Goal: Information Seeking & Learning: Learn about a topic

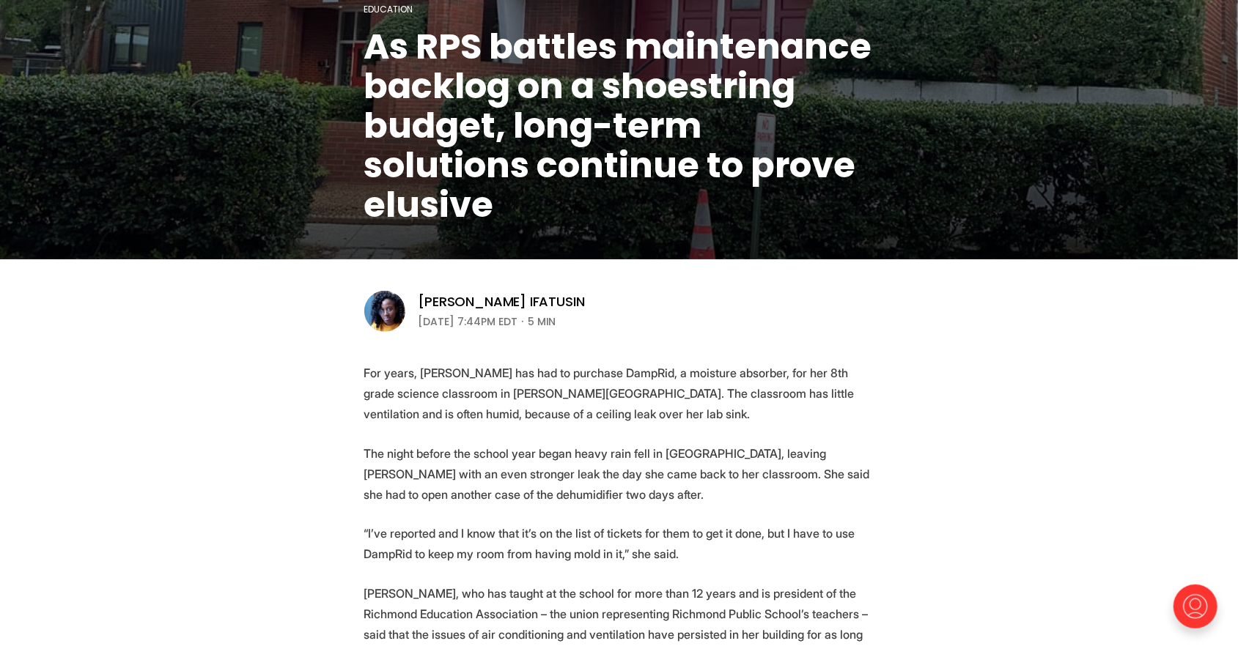
scroll to position [265, 0]
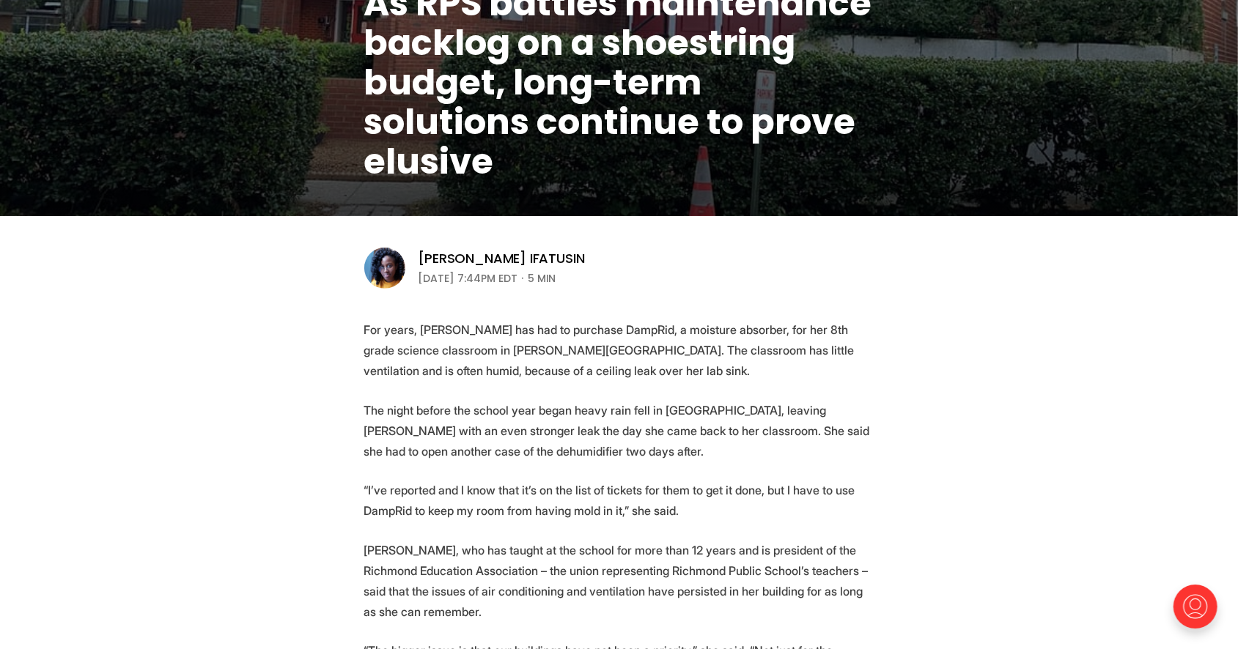
click at [383, 429] on p "The night before the school year began heavy rain fell in [GEOGRAPHIC_DATA], le…" at bounding box center [619, 431] width 510 height 62
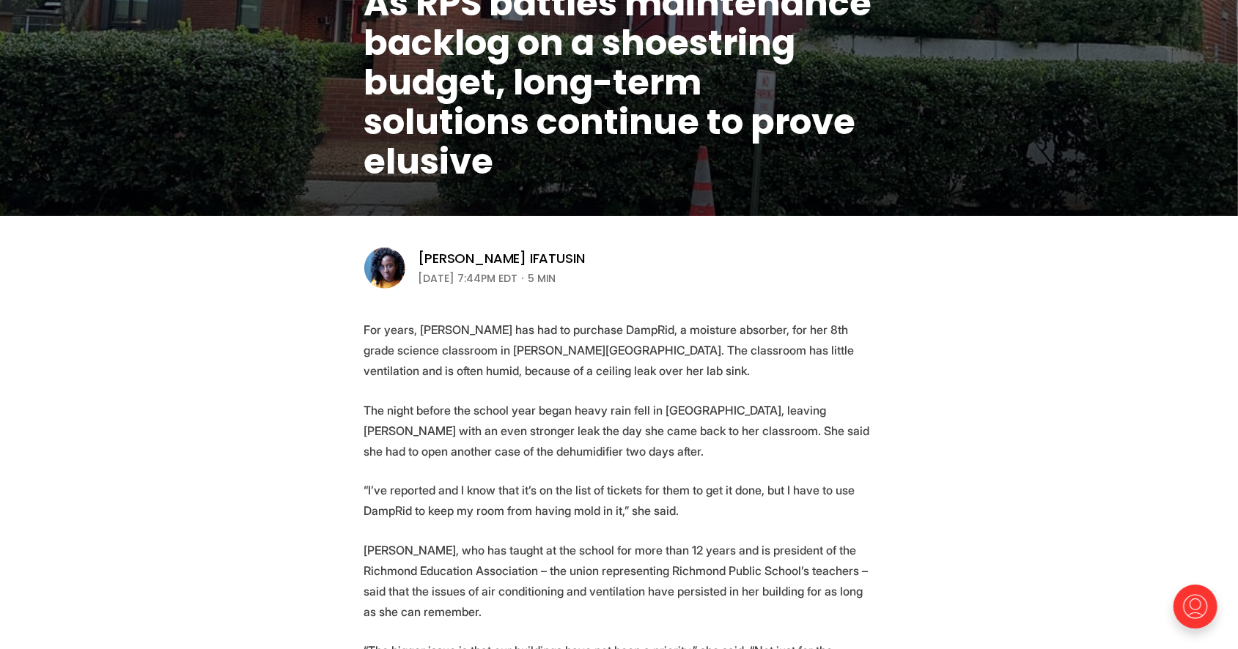
click at [383, 429] on p "The night before the school year began heavy rain fell in [GEOGRAPHIC_DATA], le…" at bounding box center [619, 431] width 510 height 62
click at [372, 406] on p "The night before the school year began heavy rain fell in [GEOGRAPHIC_DATA], le…" at bounding box center [619, 431] width 510 height 62
click at [372, 406] on p "The night before the school year began heavy rain fell in Richmond, leaving Bry…" at bounding box center [619, 431] width 510 height 62
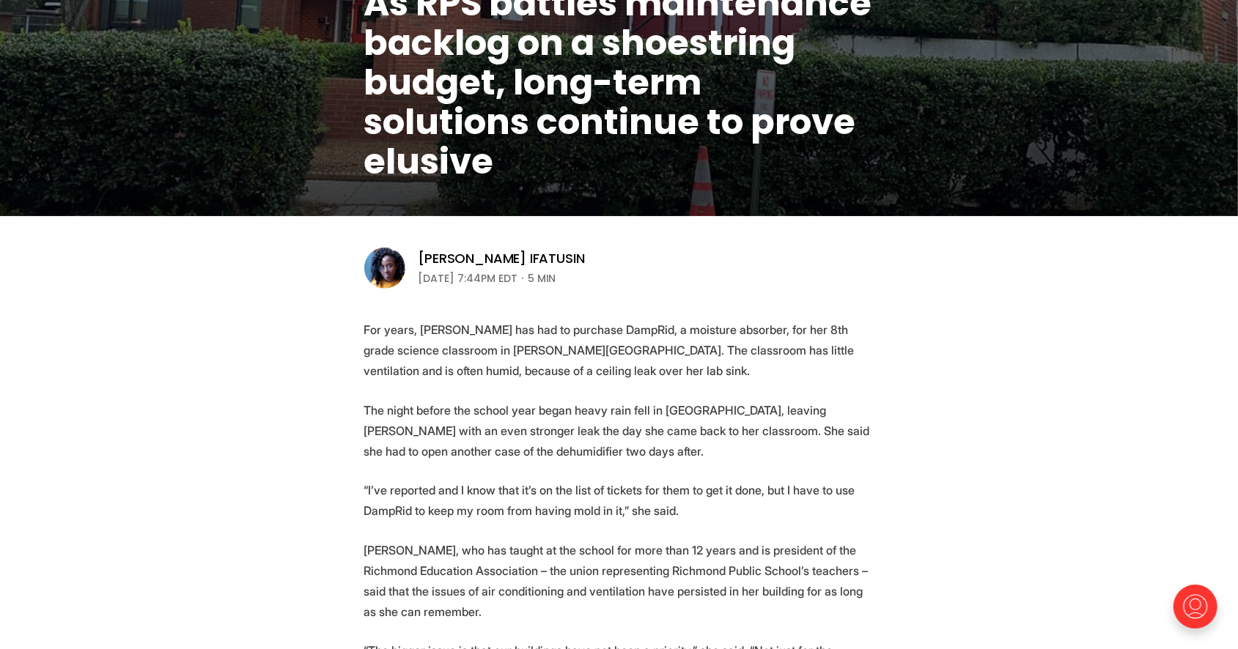
click at [370, 408] on p "The night before the school year began heavy rain fell in Richmond, leaving Bry…" at bounding box center [619, 431] width 510 height 62
click at [366, 408] on p "The night before the school year began heavy rain fell in Richmond, leaving Bry…" at bounding box center [619, 431] width 510 height 62
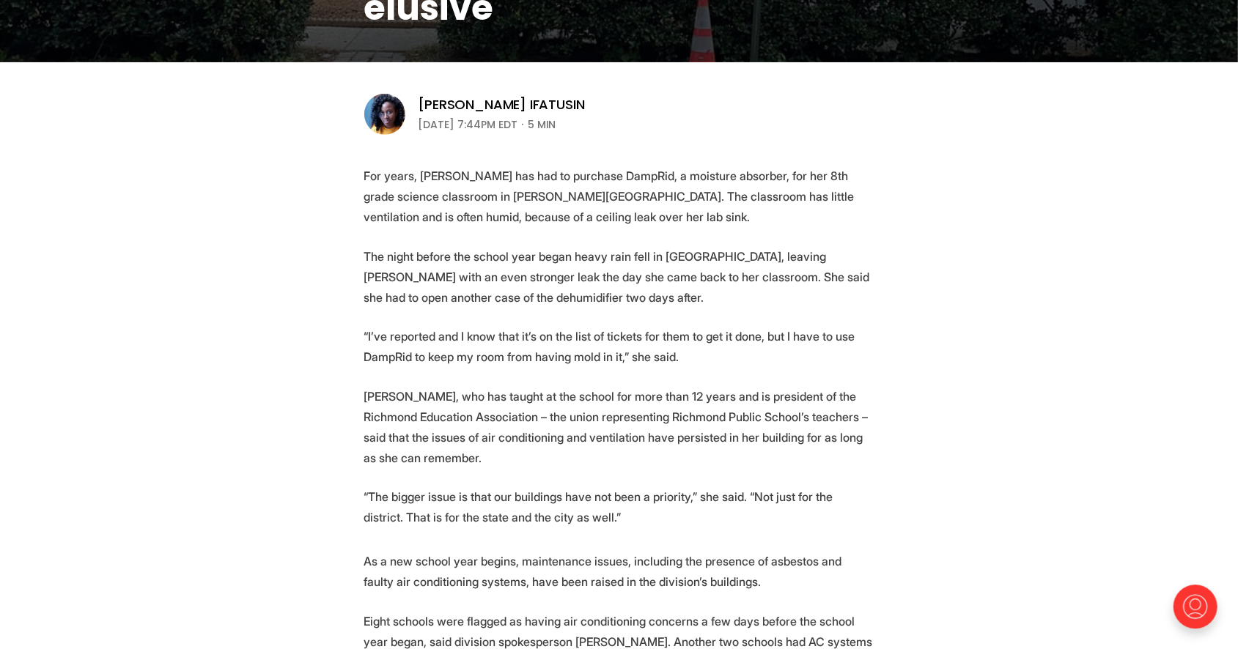
scroll to position [422, 0]
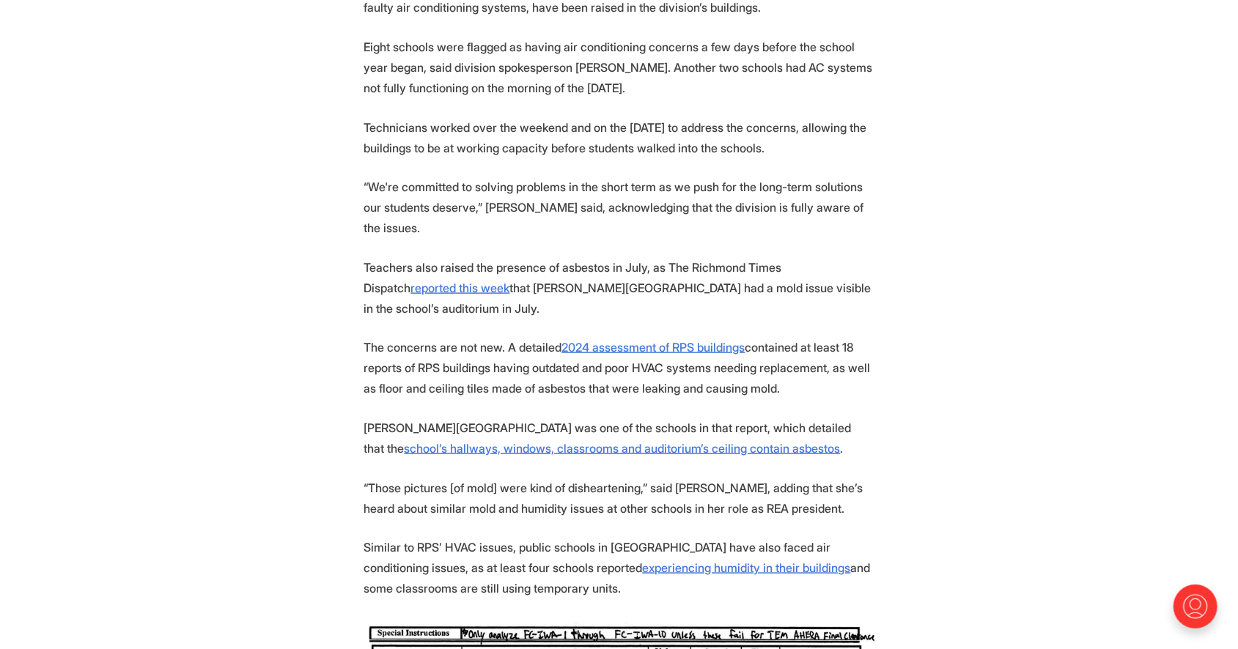
scroll to position [994, 0]
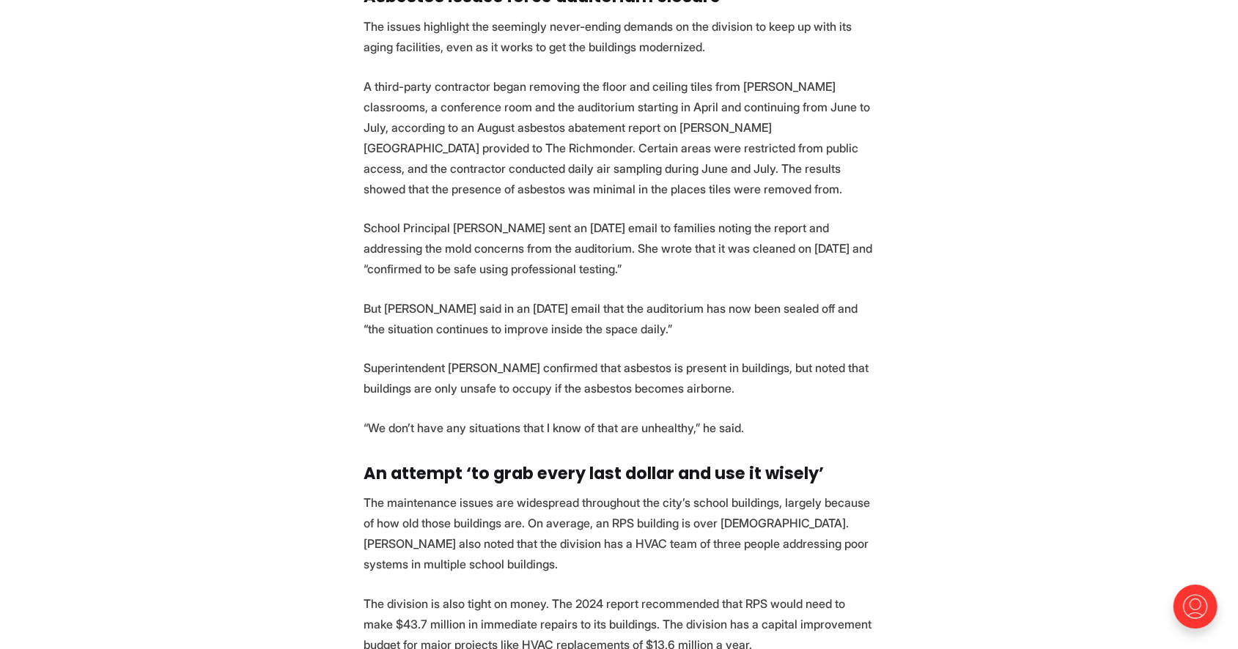
scroll to position [1911, 0]
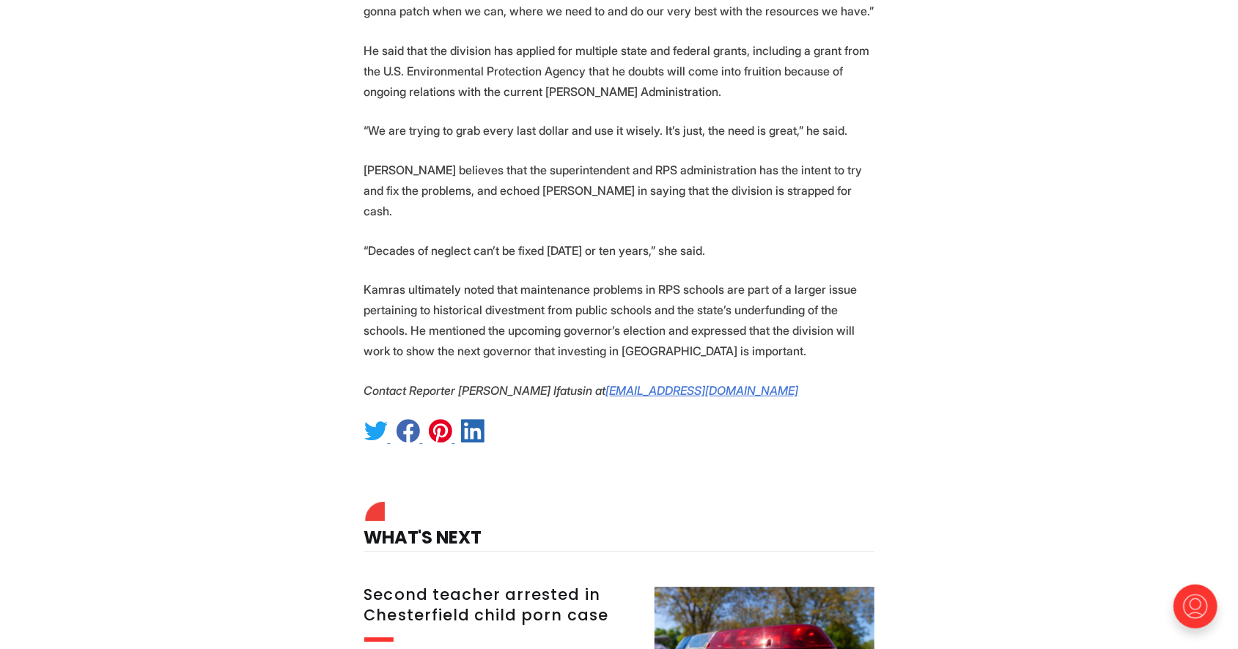
scroll to position [2685, 0]
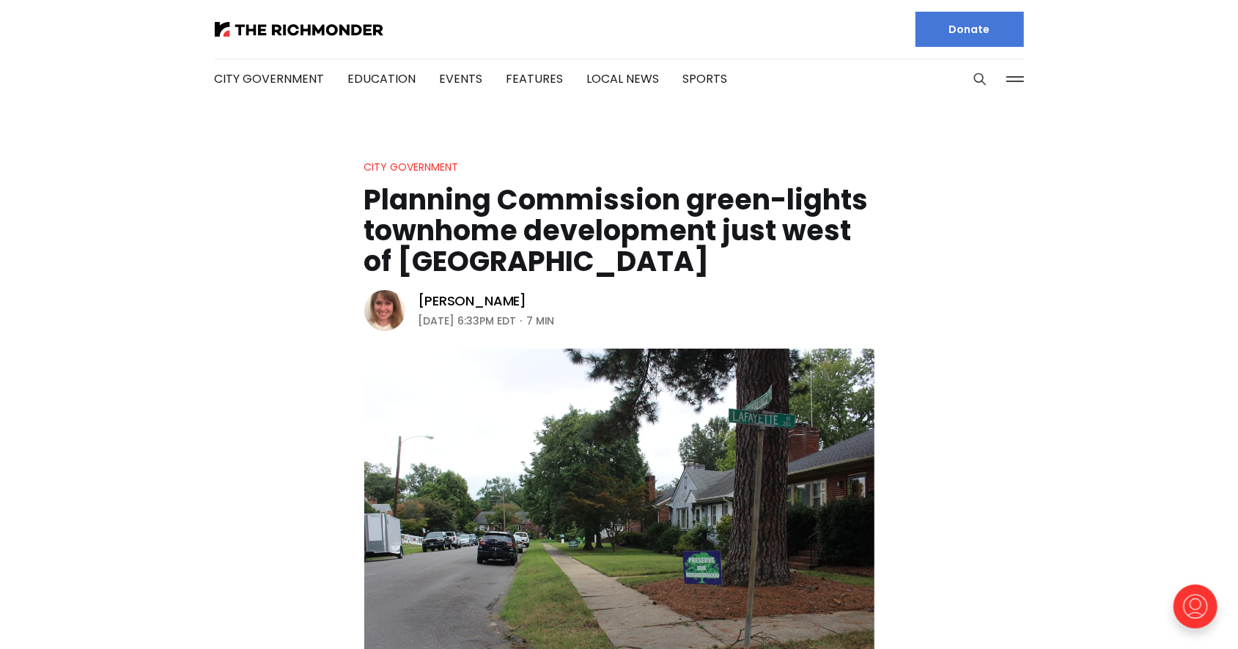
click at [235, 383] on header "City Government Planning Commission green-lights townhome development just west…" at bounding box center [619, 436] width 1238 height 556
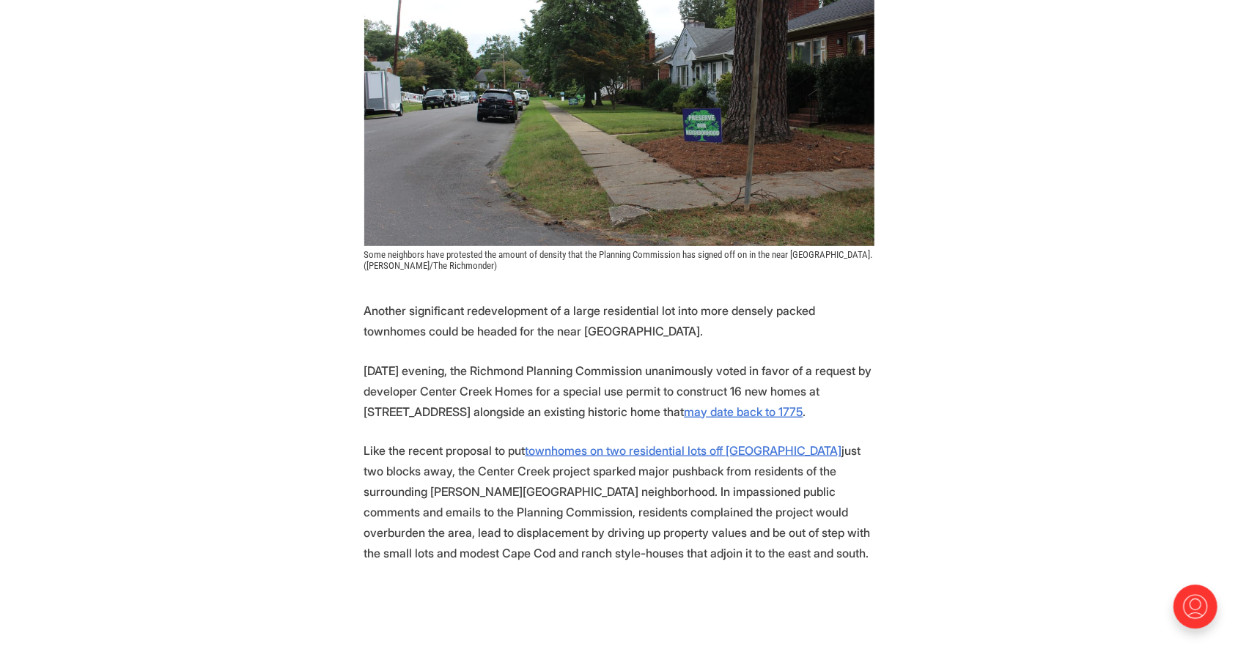
scroll to position [443, 0]
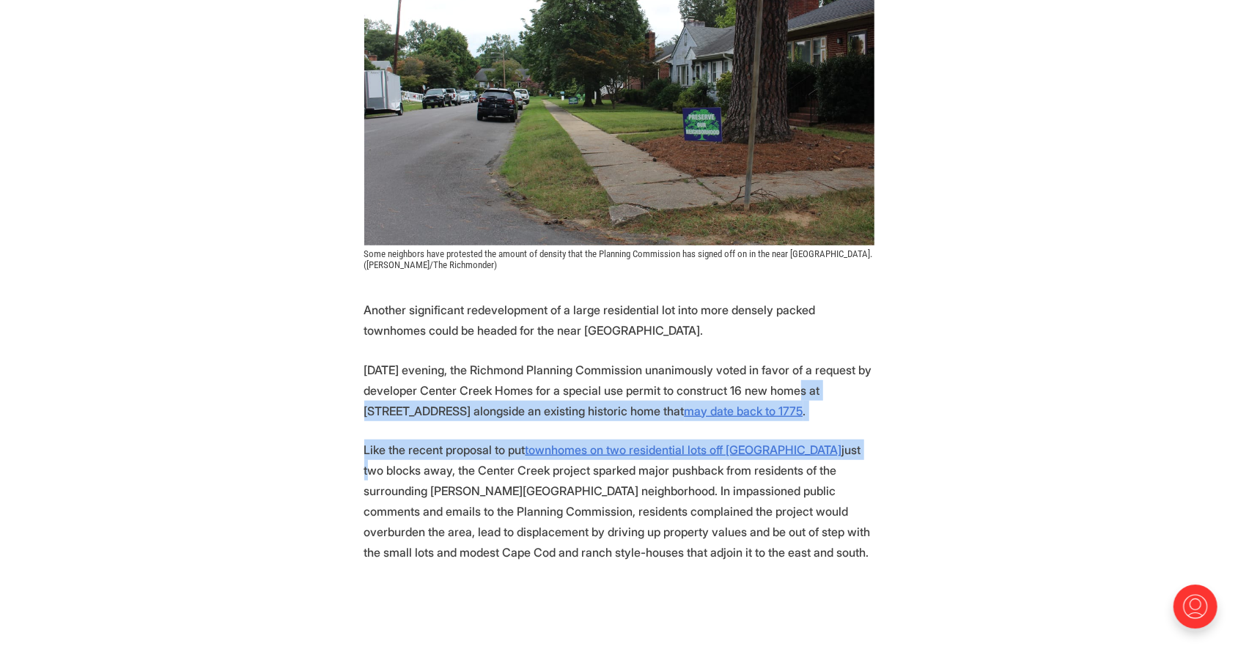
drag, startPoint x: 1000, startPoint y: 381, endPoint x: 981, endPoint y: 463, distance: 84.3
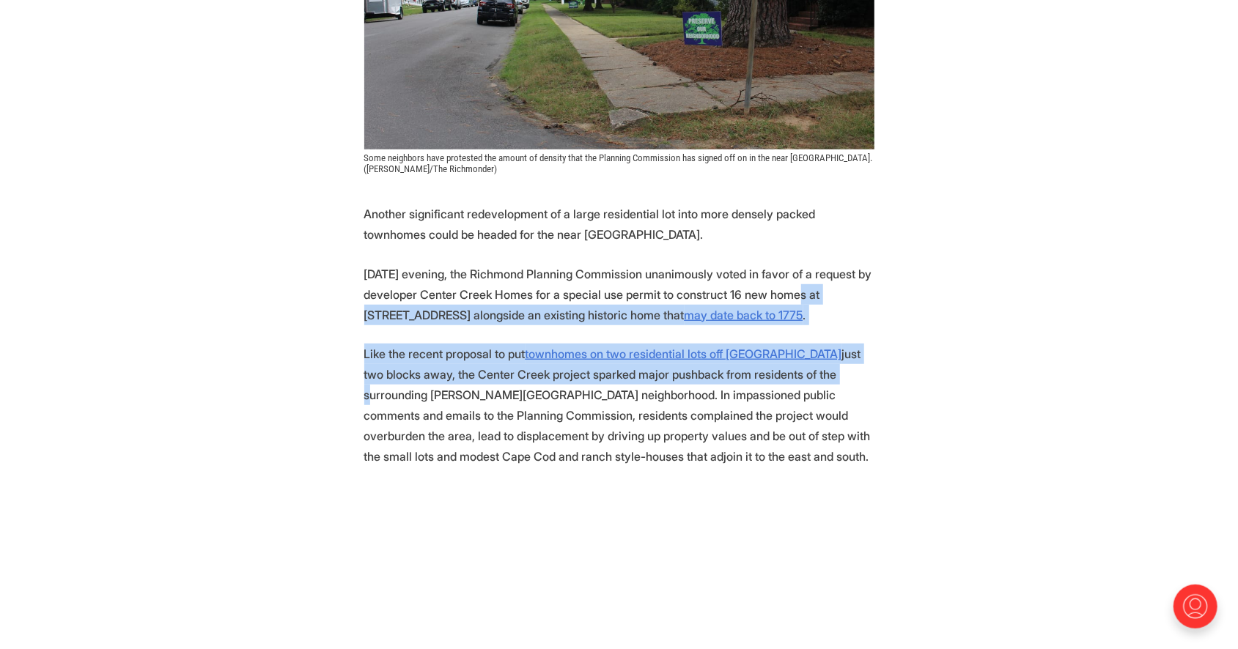
scroll to position [541, 0]
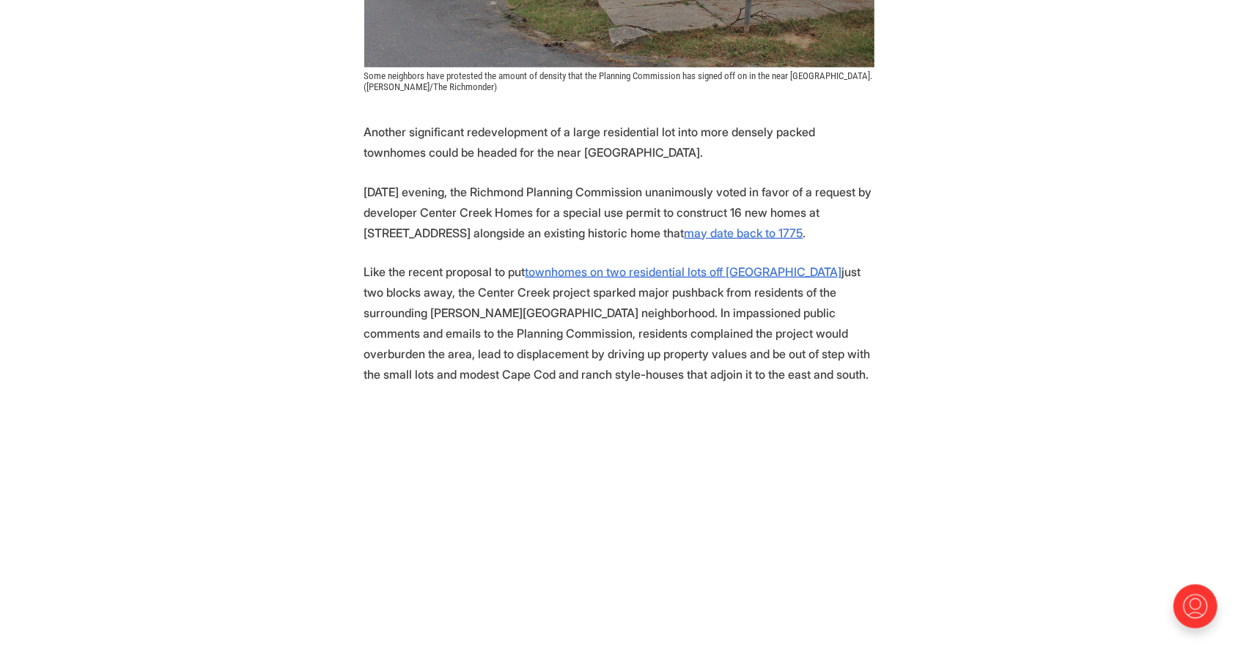
scroll to position [630, 0]
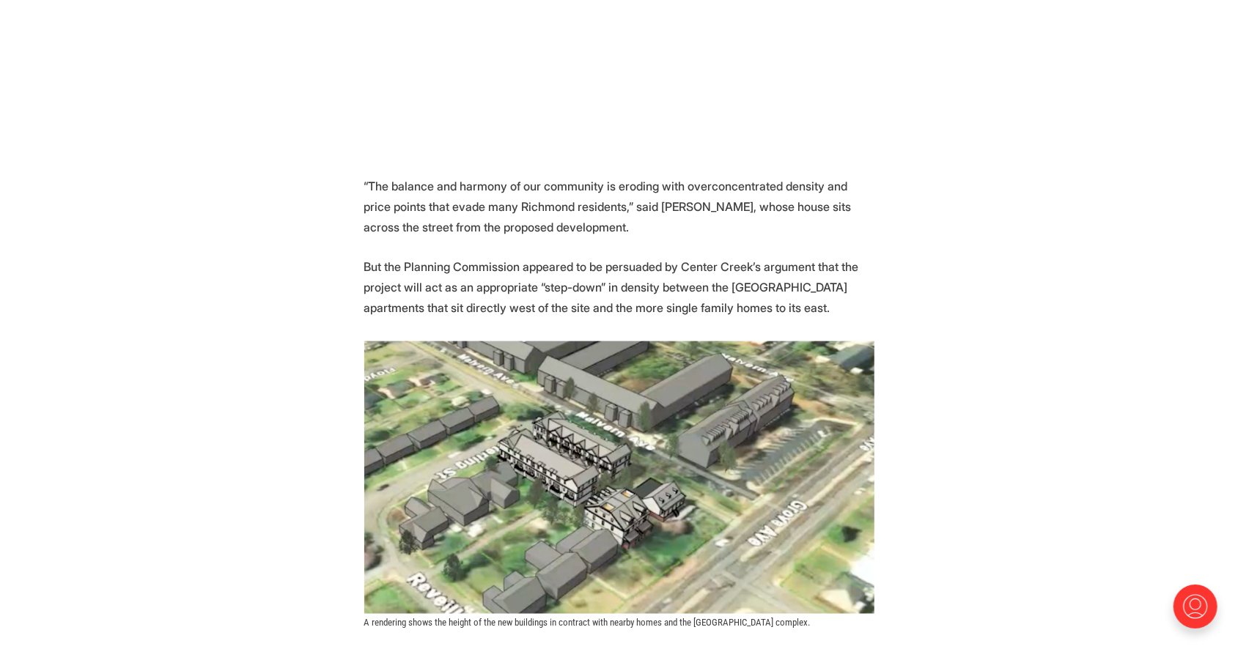
scroll to position [1207, 0]
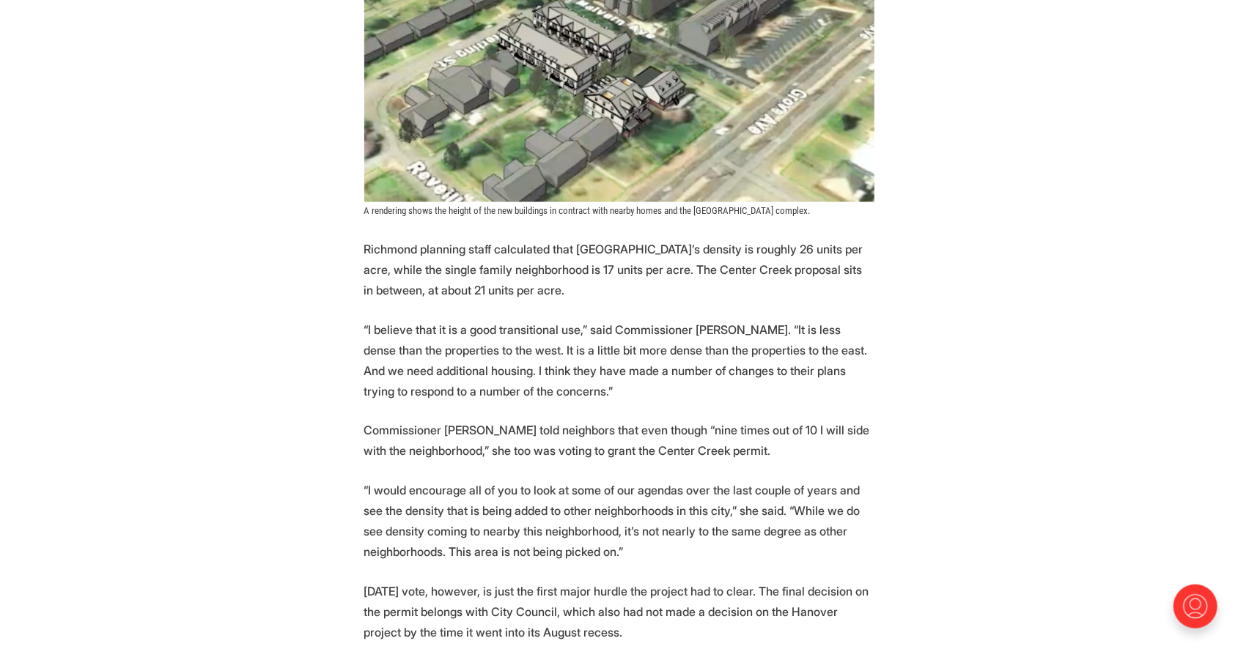
scroll to position [1644, 0]
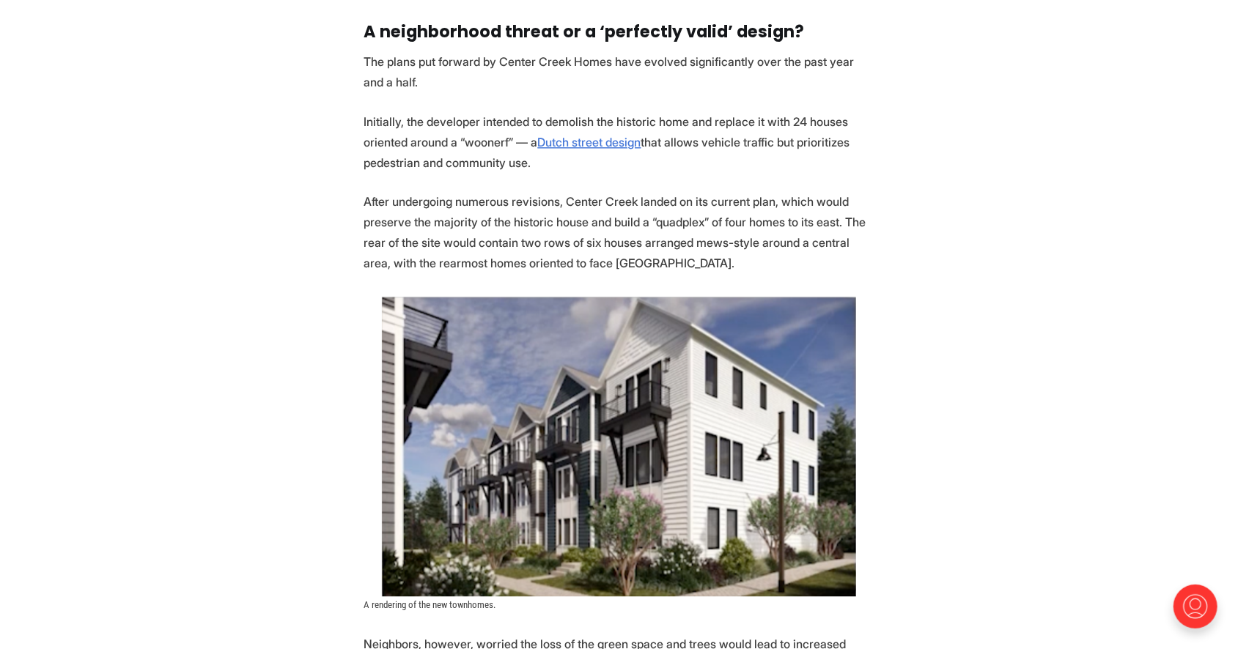
scroll to position [2403, 0]
click at [970, 374] on section "Another significant redevelopment of a large residential lot into more densely …" at bounding box center [619, 491] width 1238 height 4303
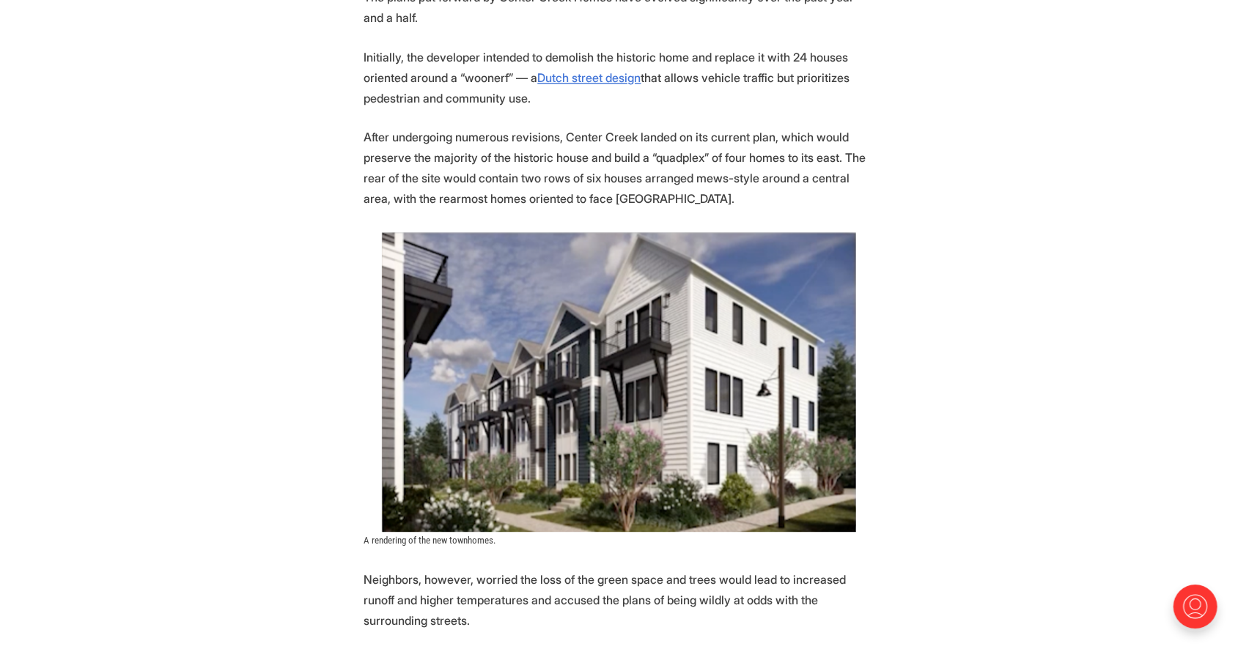
scroll to position [2474, 0]
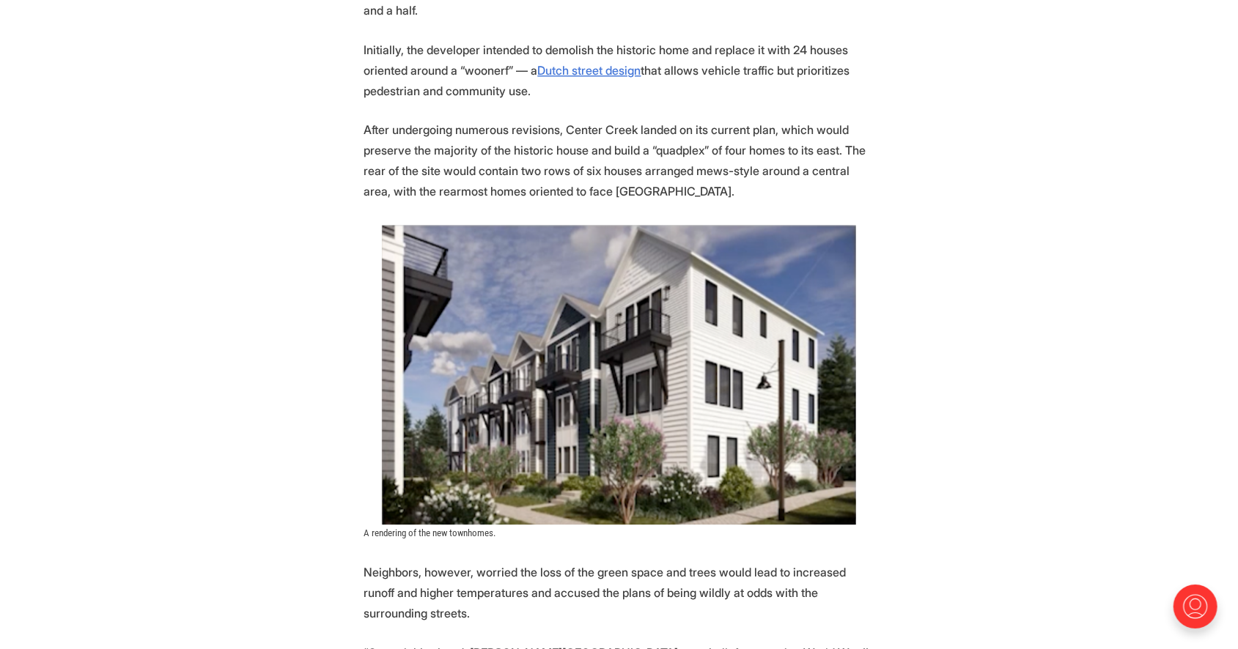
click at [964, 355] on section "Another significant redevelopment of a large residential lot into more densely …" at bounding box center [619, 420] width 1238 height 4303
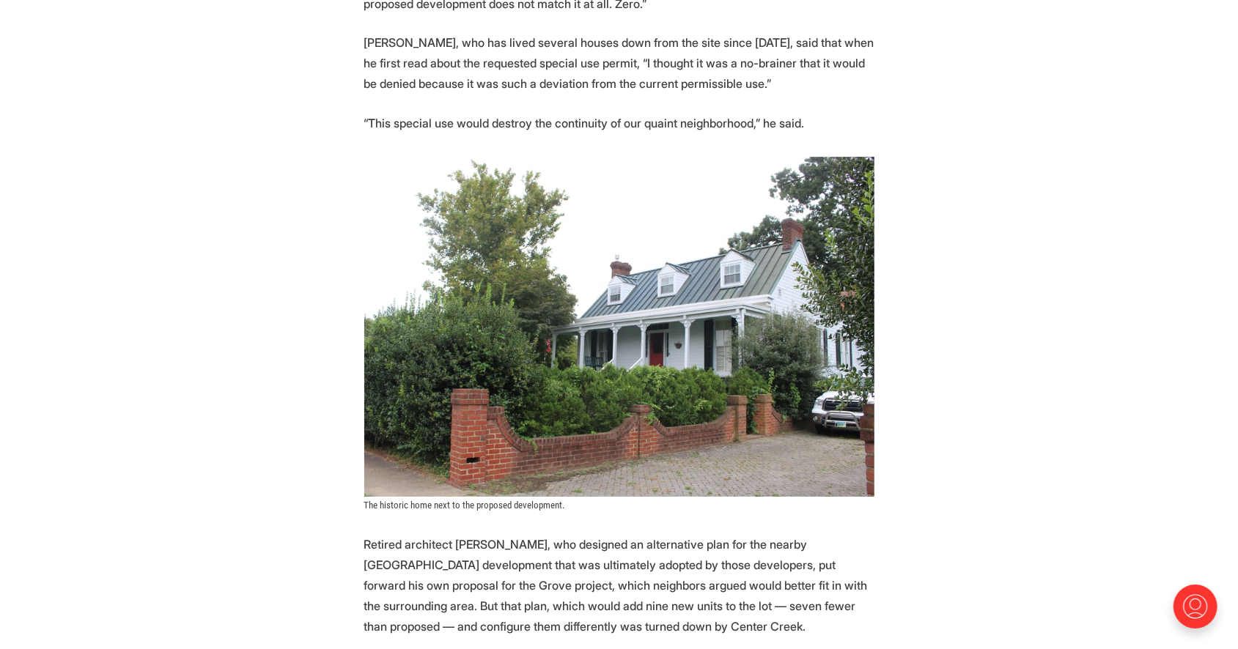
scroll to position [3165, 0]
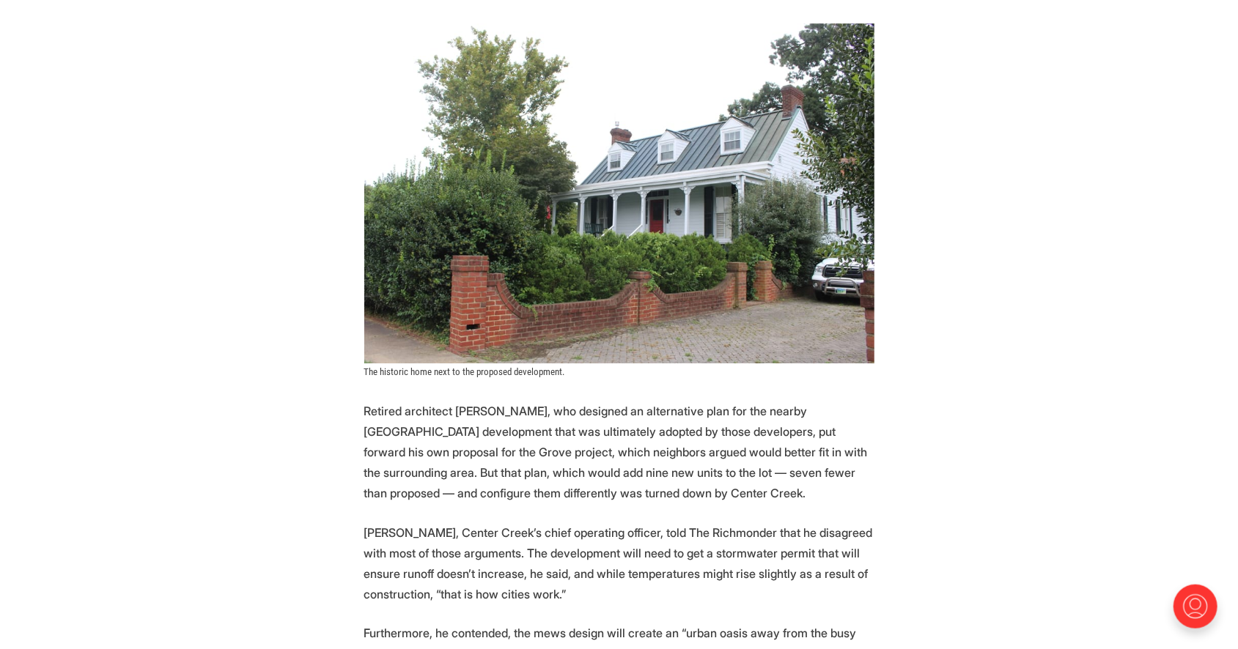
scroll to position [3298, 0]
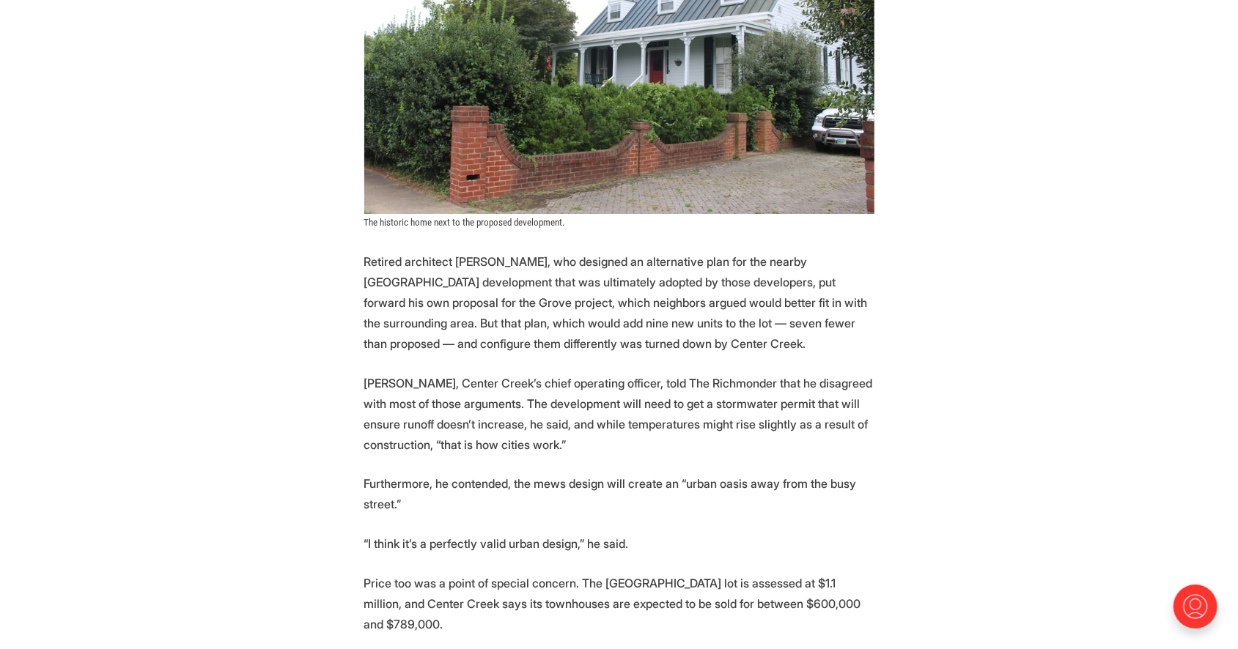
scroll to position [3448, 0]
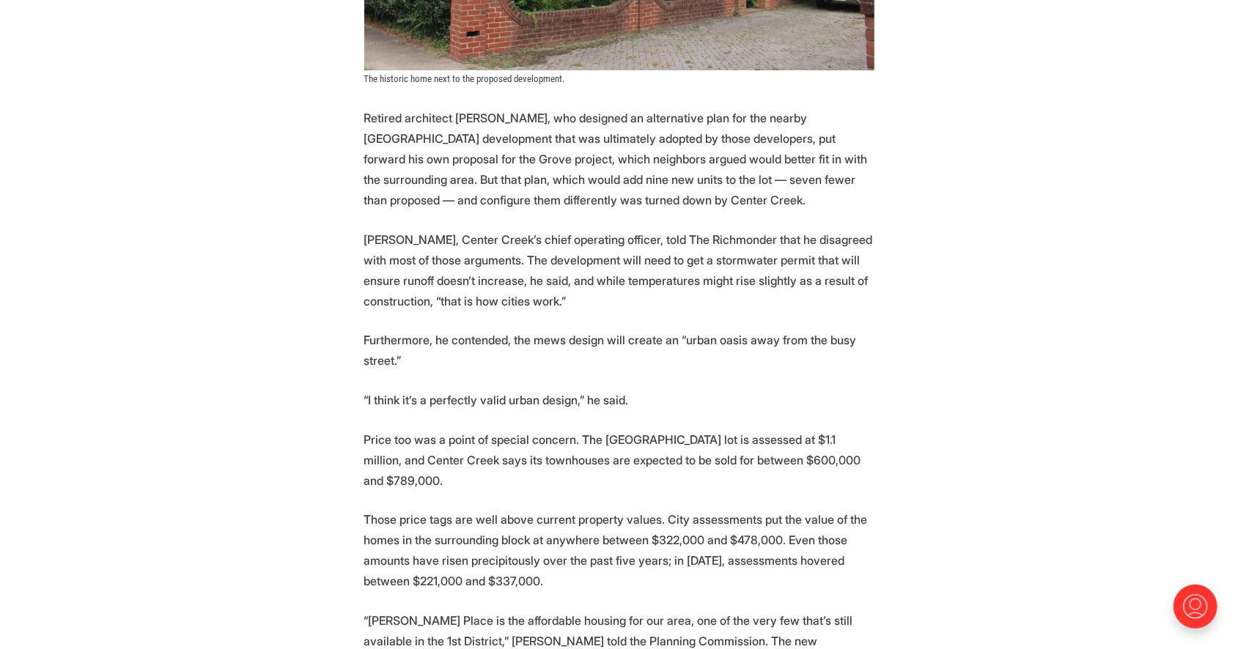
scroll to position [3619, 0]
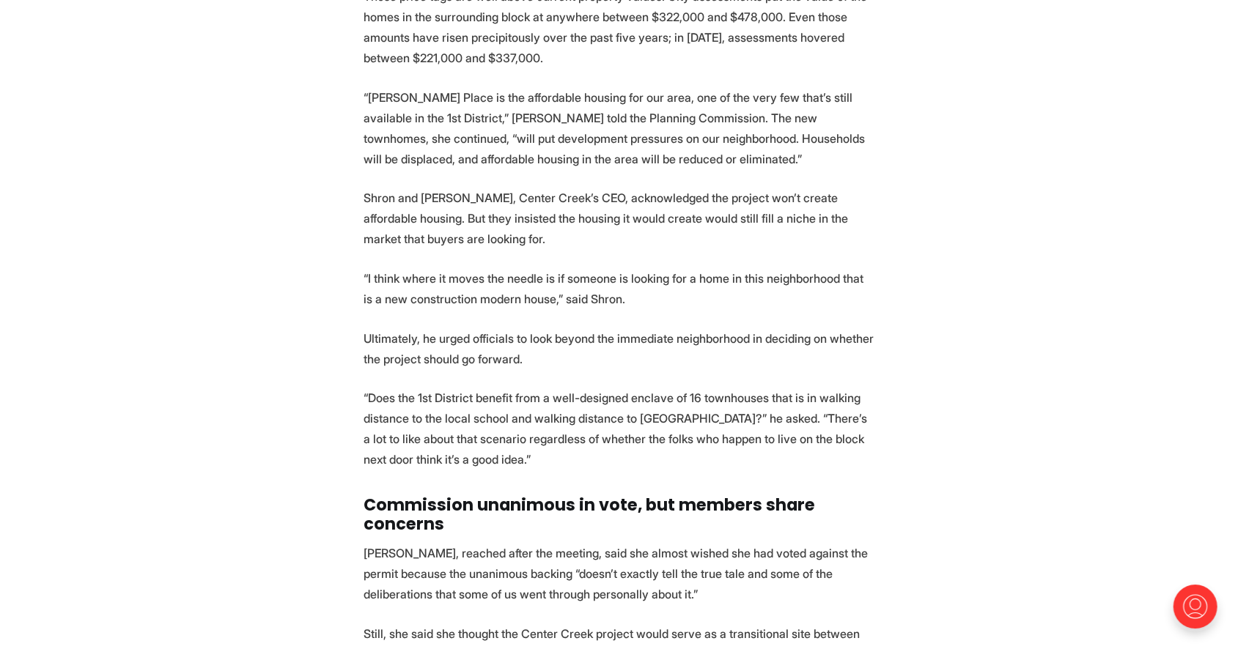
scroll to position [4115, 0]
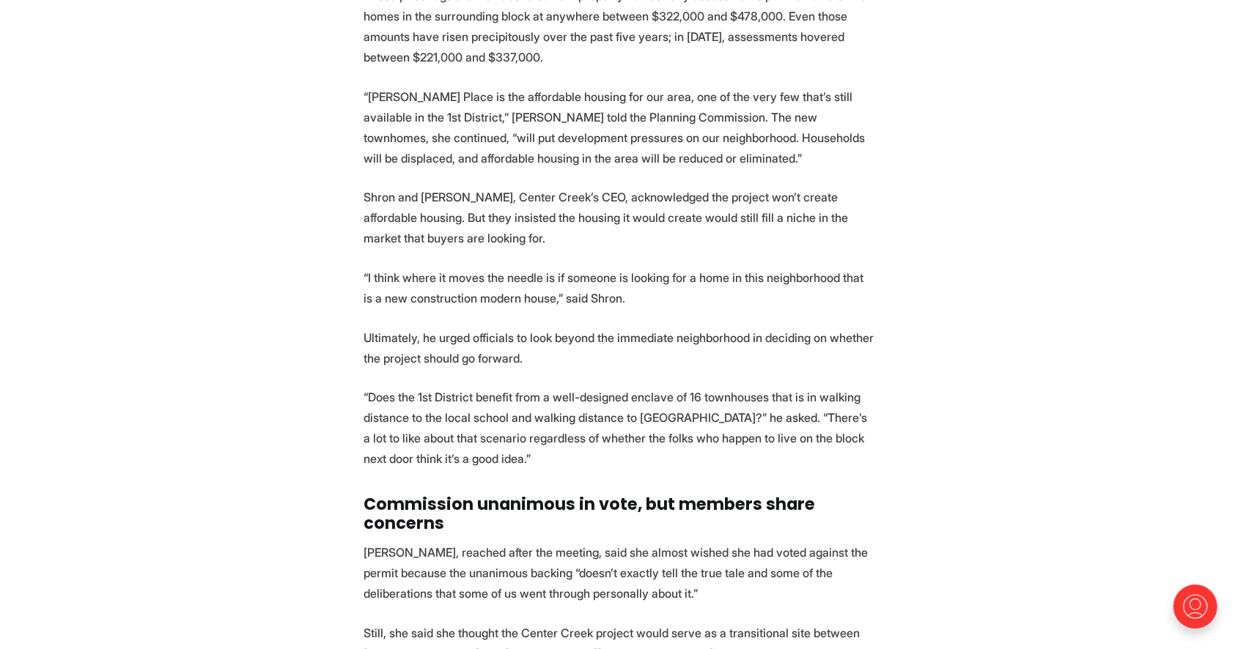
click at [682, 248] on p "Shron and [PERSON_NAME], Center Creek’s CEO, acknowledged the project won’t cre…" at bounding box center [619, 218] width 510 height 62
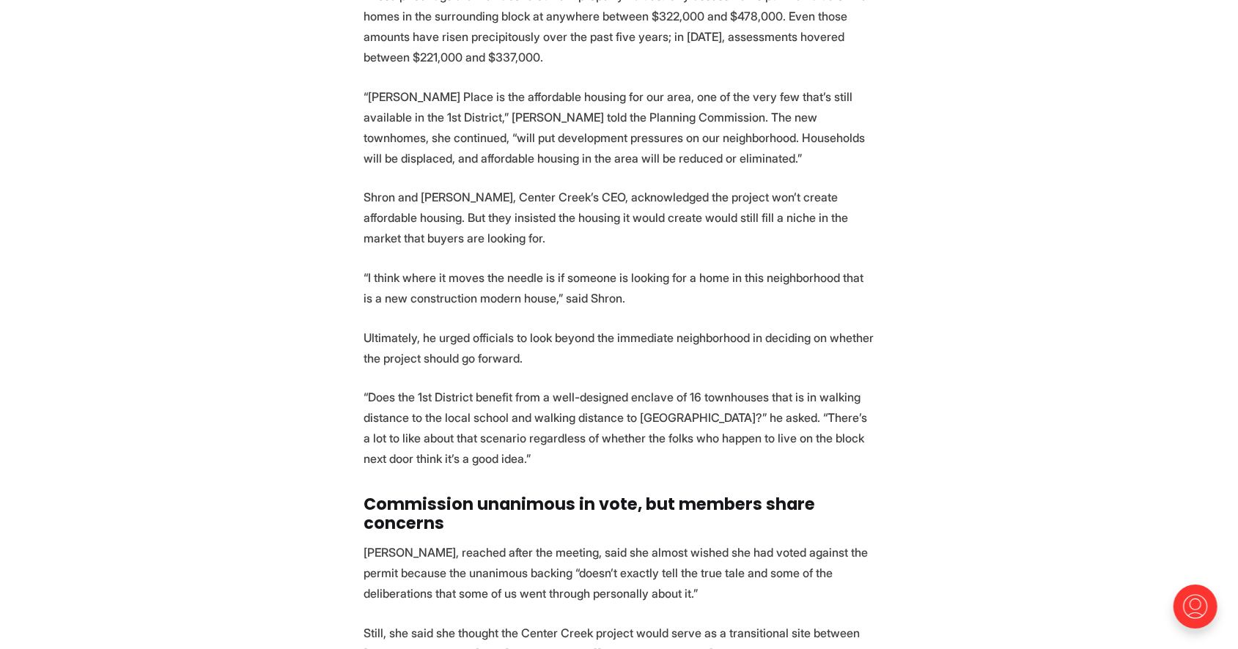
click at [624, 238] on p "Shron and [PERSON_NAME], Center Creek’s CEO, acknowledged the project won’t cre…" at bounding box center [619, 218] width 510 height 62
click at [619, 237] on p "Shron and [PERSON_NAME], Center Creek’s CEO, acknowledged the project won’t cre…" at bounding box center [619, 218] width 510 height 62
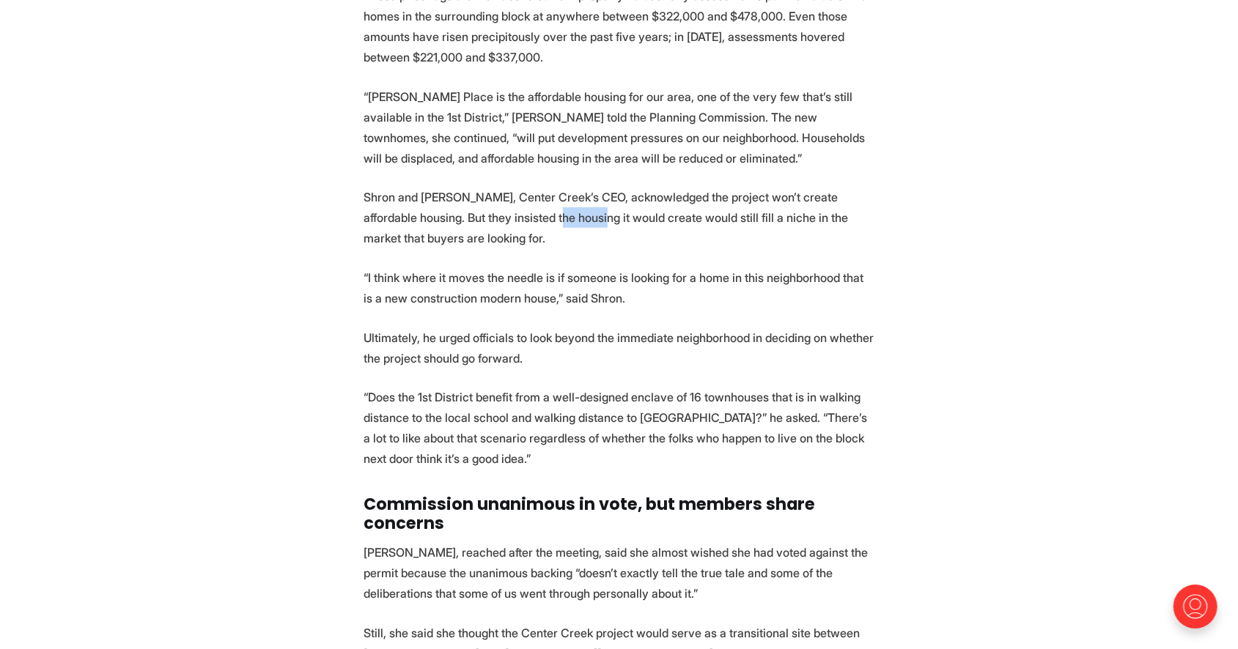
click at [619, 237] on p "Shron and [PERSON_NAME], Center Creek’s CEO, acknowledged the project won’t cre…" at bounding box center [619, 218] width 510 height 62
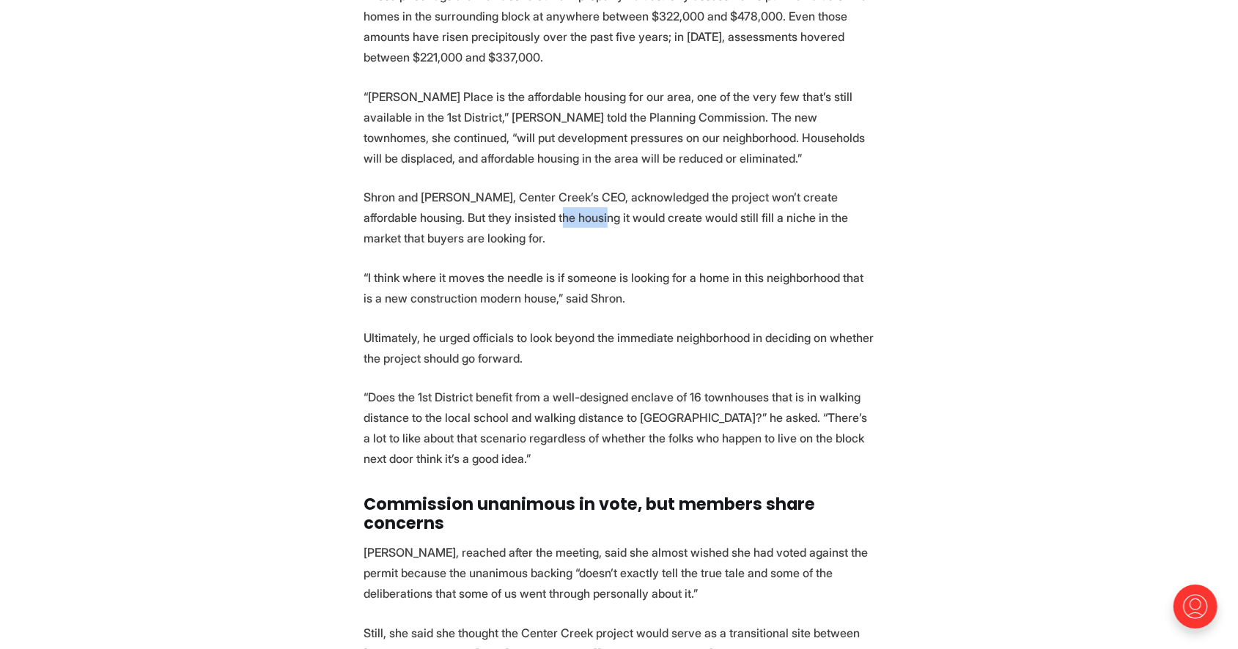
click at [619, 237] on p "Shron and [PERSON_NAME], Center Creek’s CEO, acknowledged the project won’t cre…" at bounding box center [619, 218] width 510 height 62
click at [600, 291] on p "“I think where it moves the needle is if someone is looking for a home in this …" at bounding box center [619, 287] width 510 height 41
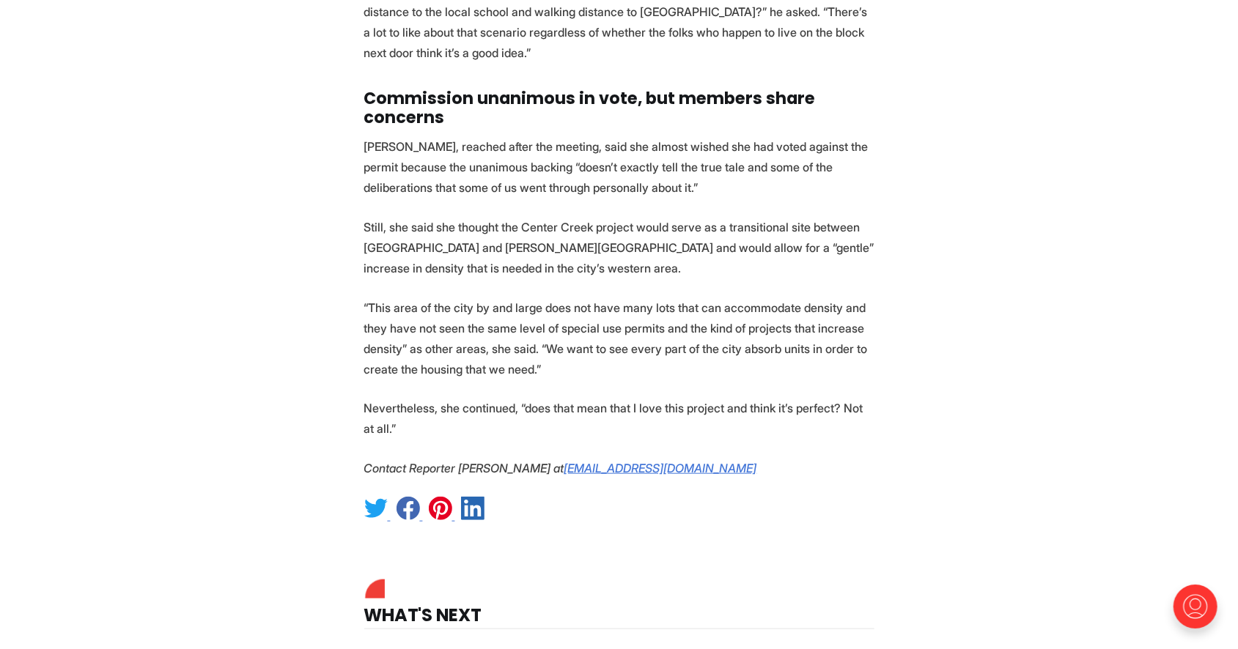
scroll to position [4522, 0]
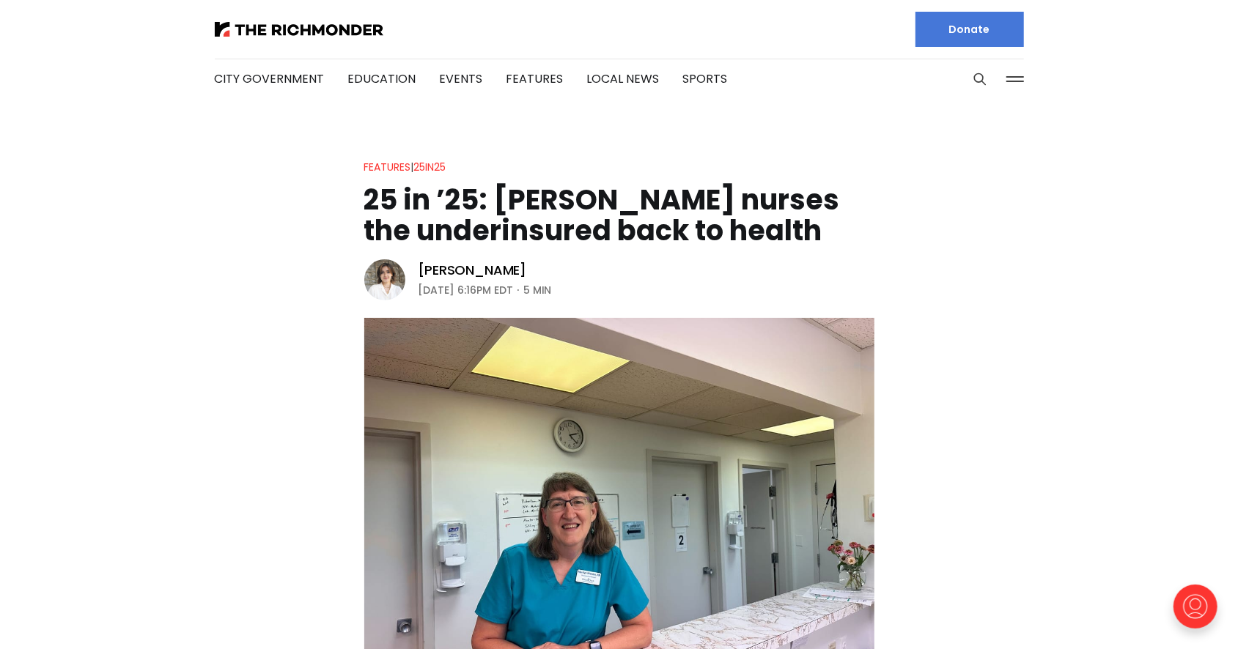
click at [177, 279] on header "Features | 25in25 25 in ’25: Marilyn Metzler nurses the underinsured back to he…" at bounding box center [619, 436] width 1238 height 556
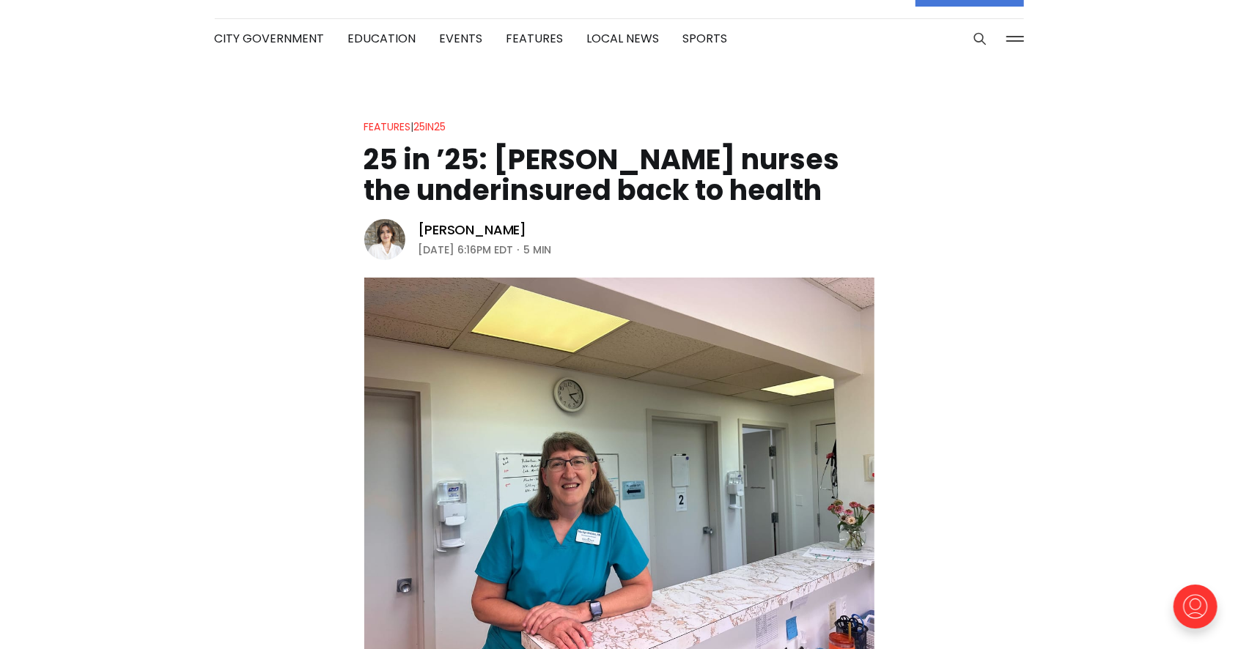
scroll to position [41, 0]
